Goal: Check status

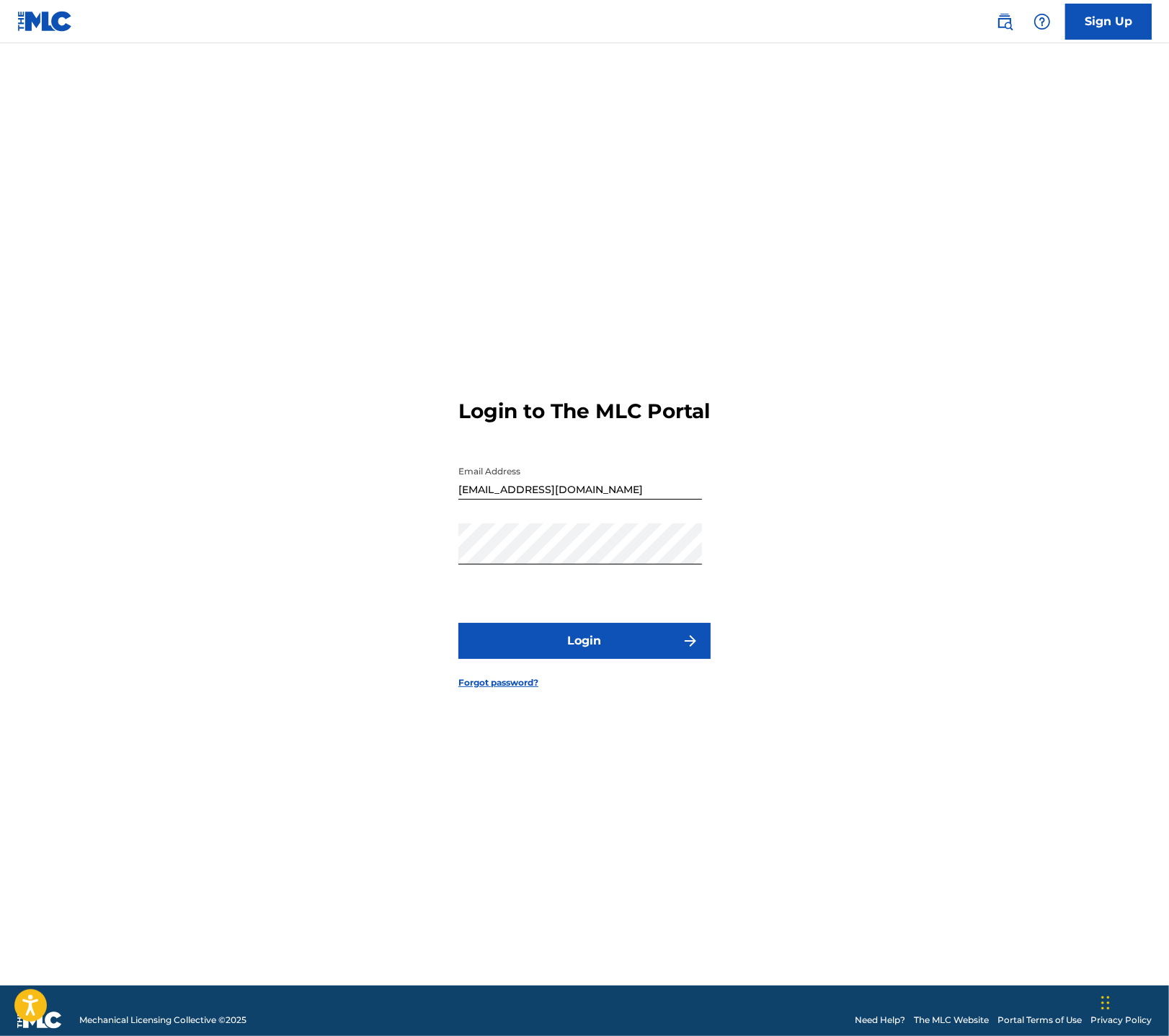
click at [626, 659] on button "Login" at bounding box center [584, 641] width 252 height 36
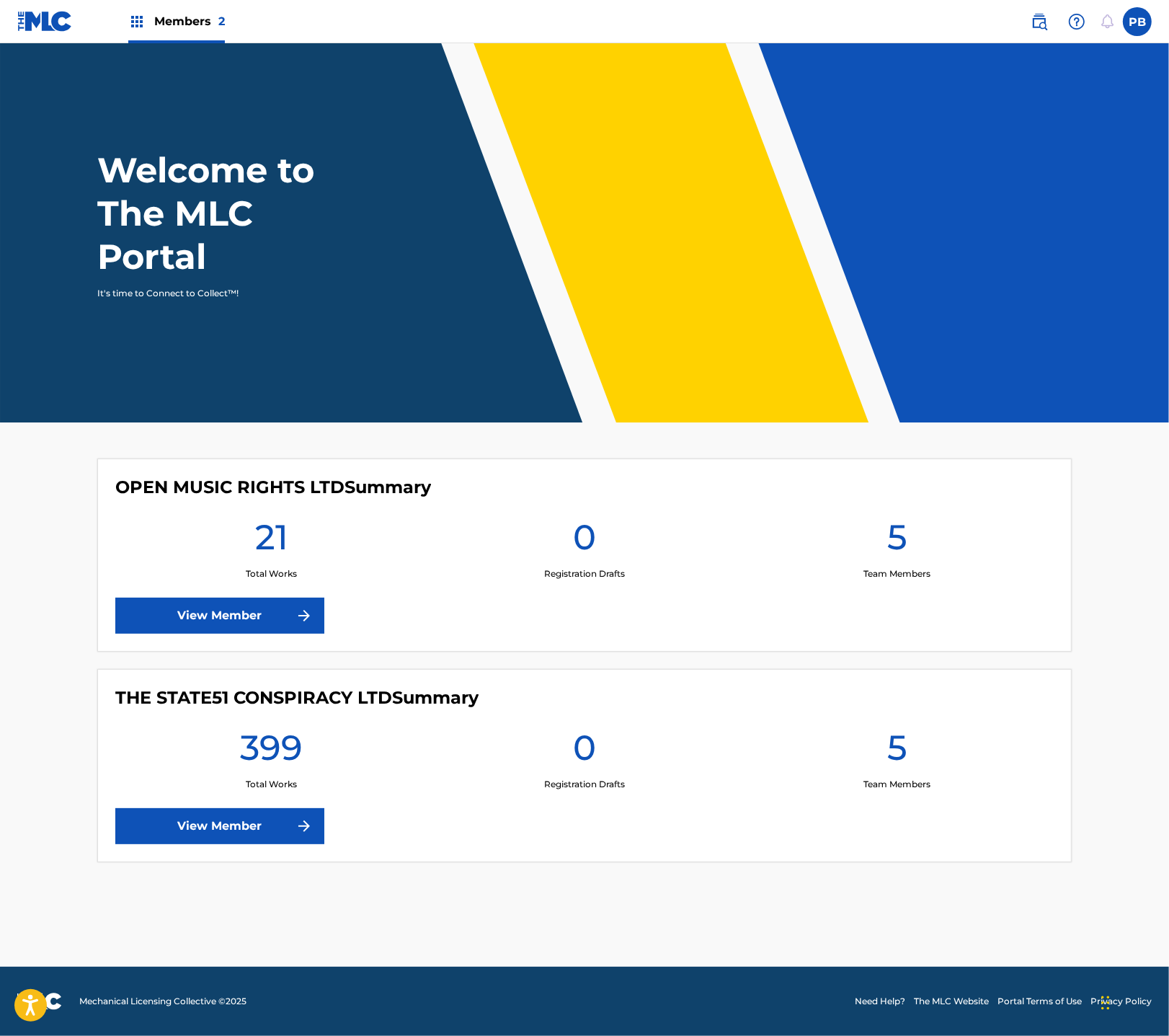
click at [222, 755] on div "399 Total Works" at bounding box center [272, 758] width 312 height 65
click at [209, 832] on link "View Member" at bounding box center [220, 826] width 209 height 36
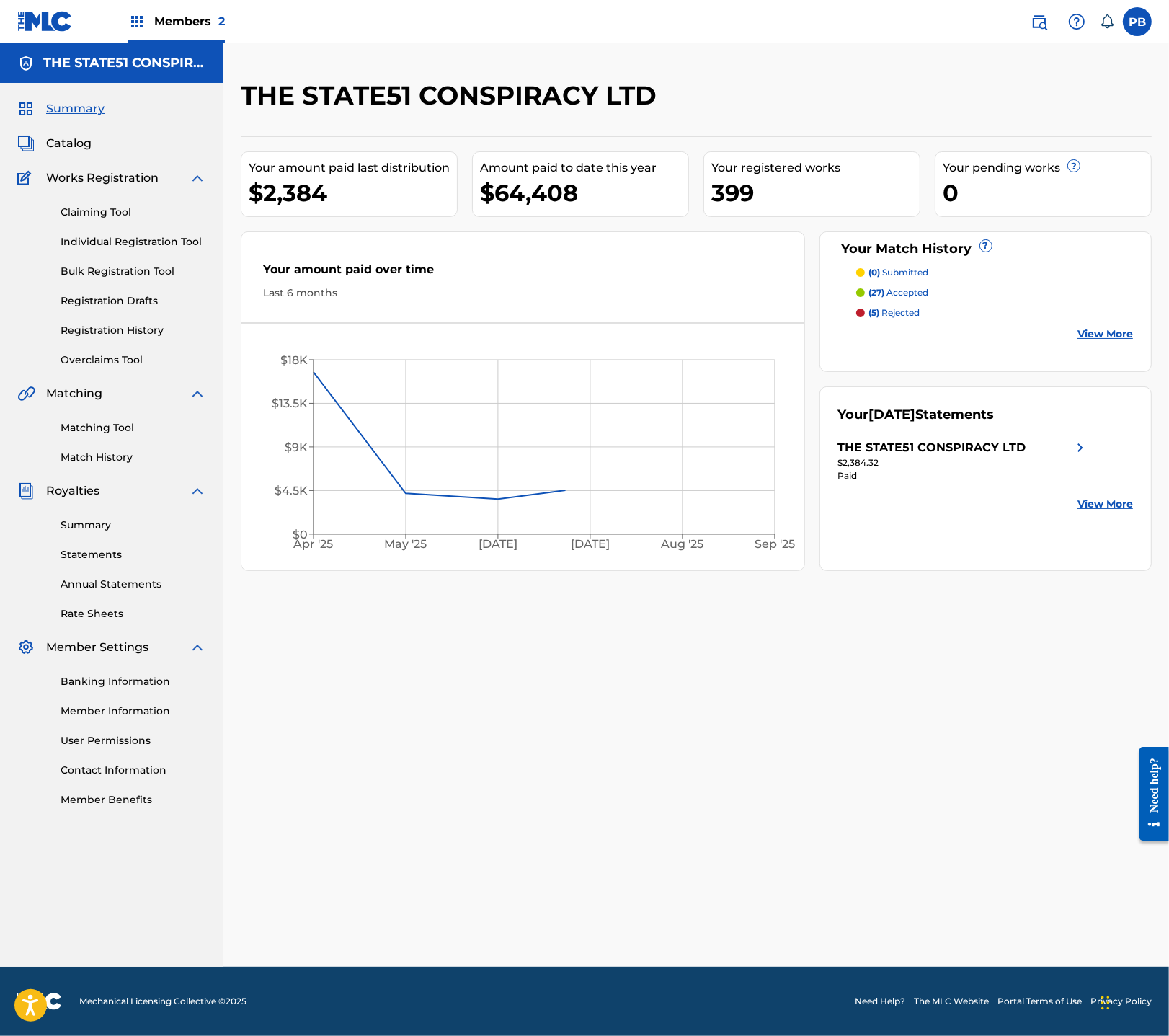
click at [89, 528] on link "Summary" at bounding box center [133, 526] width 146 height 15
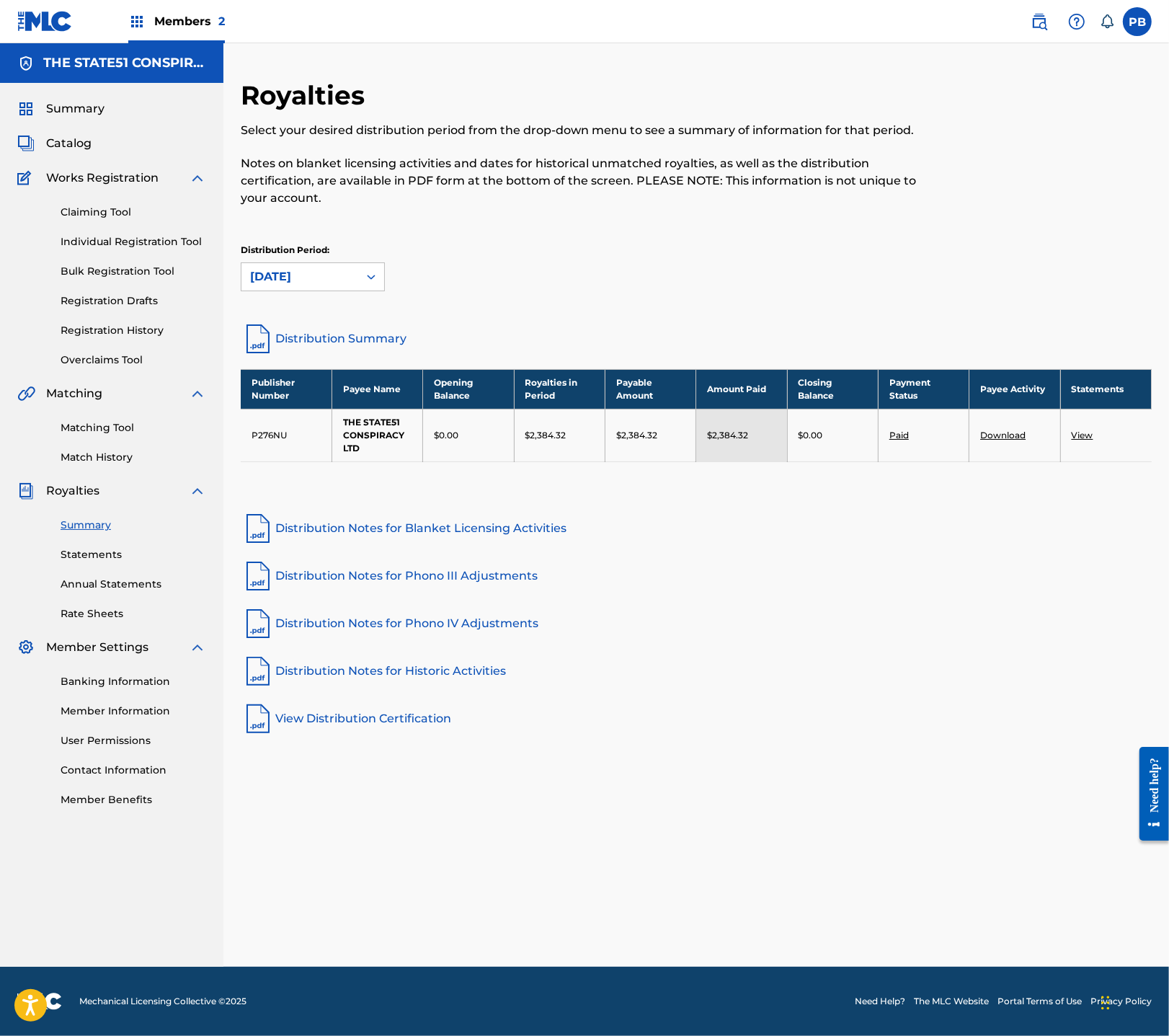
click at [87, 109] on span "Summary" at bounding box center [75, 109] width 59 height 17
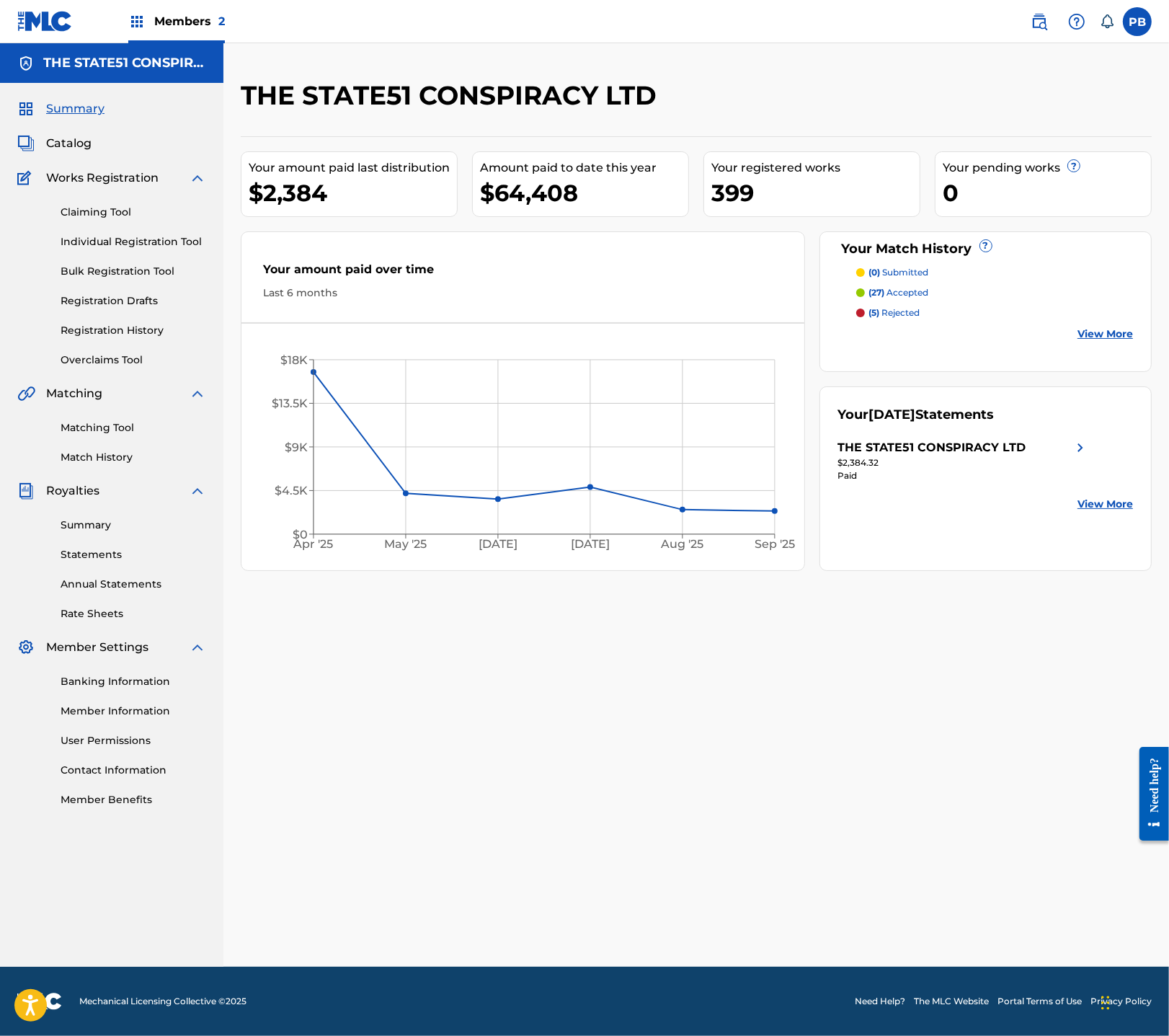
click at [309, 377] on icon "[DATE] May '[DATE] [DATE] '[DATE] Sep '25 $0 $4.5K $9K $13.5K $18K" at bounding box center [522, 450] width 562 height 225
